Goal: Task Accomplishment & Management: Manage account settings

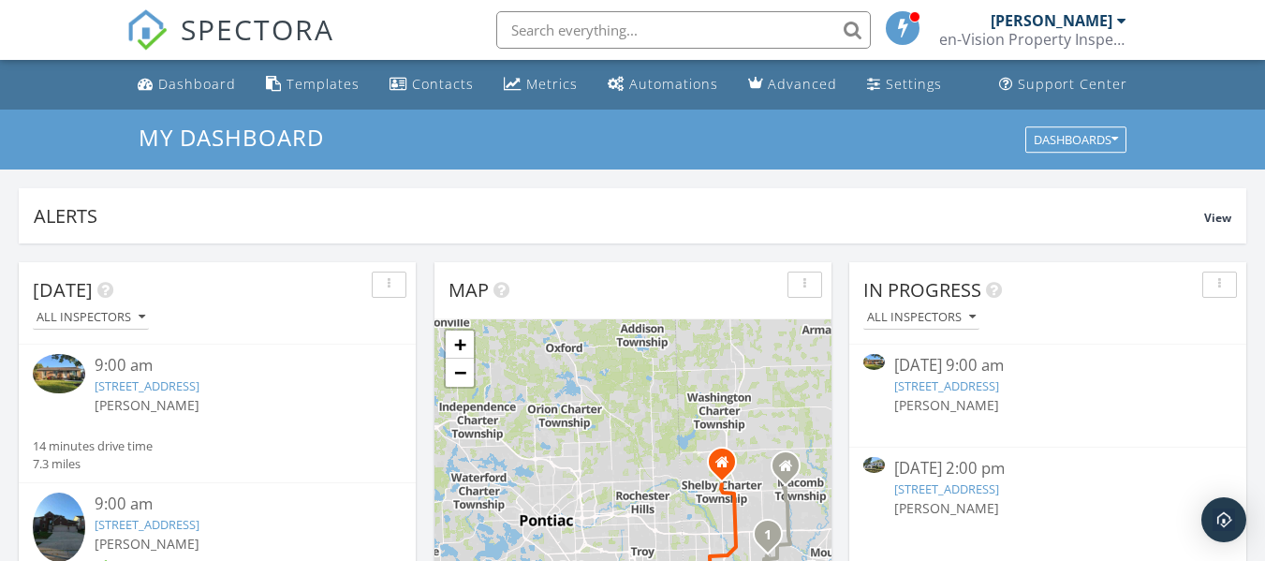
scroll to position [1733, 1294]
click at [187, 93] on link "Dashboard" at bounding box center [186, 84] width 113 height 35
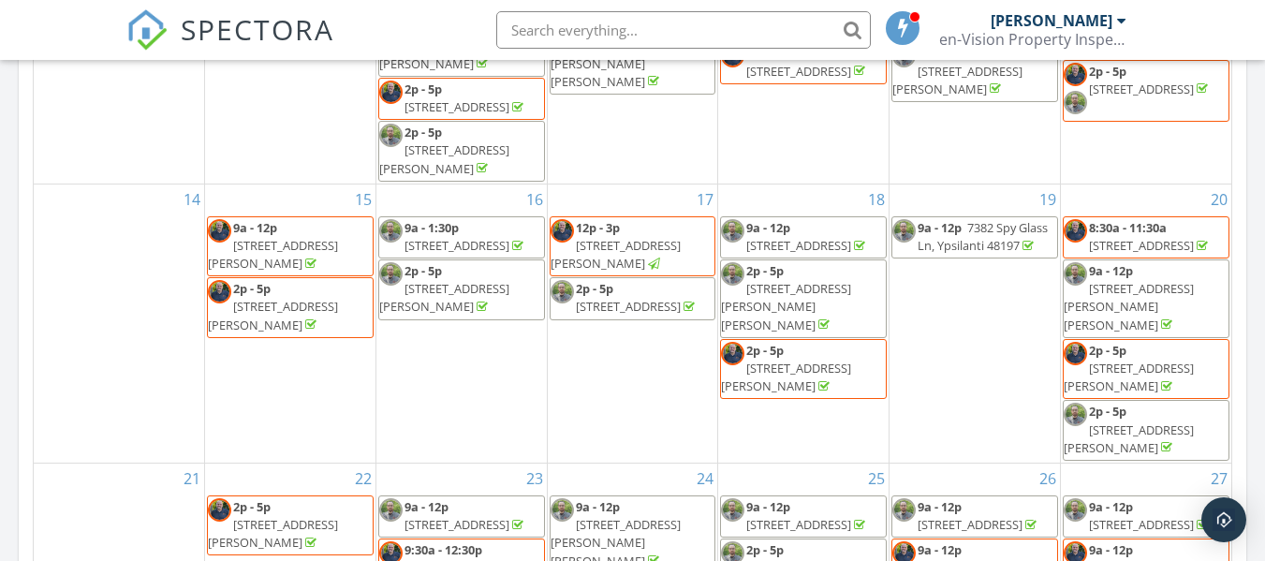
scroll to position [270, 0]
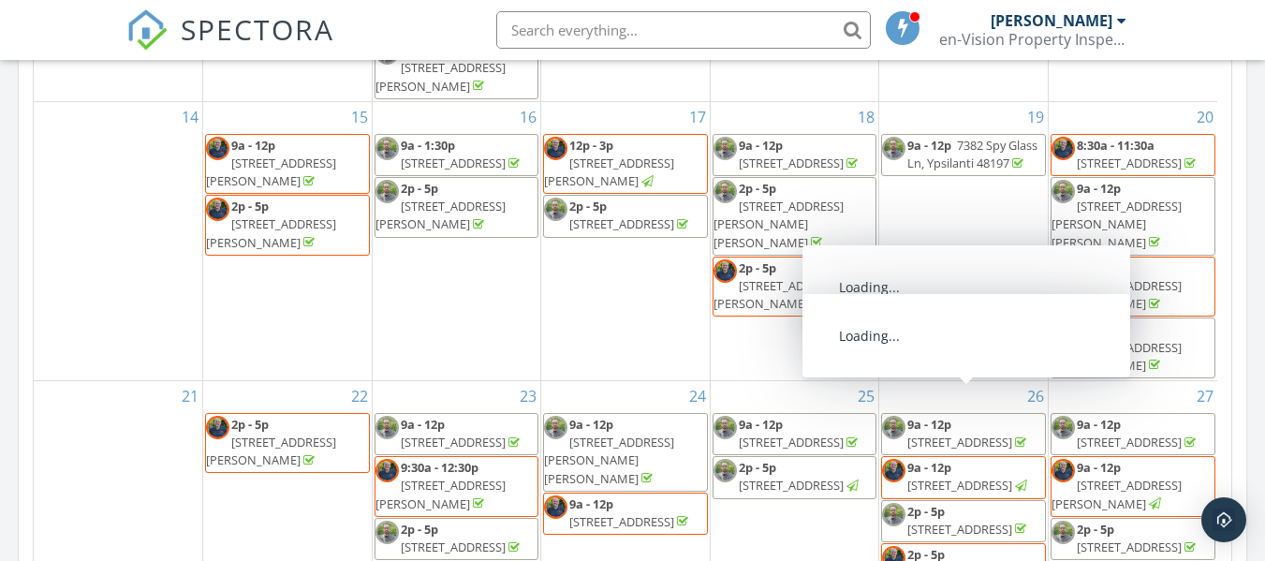
click at [965, 560] on span "[STREET_ADDRESS]" at bounding box center [959, 572] width 105 height 17
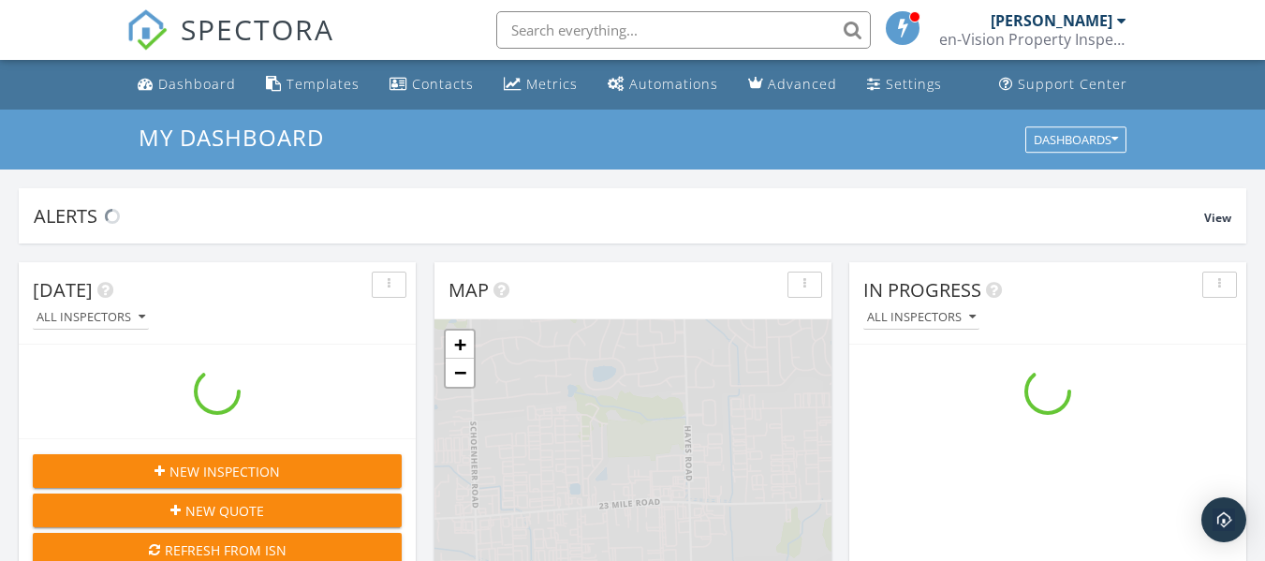
scroll to position [1733, 1294]
